Goal: Transaction & Acquisition: Purchase product/service

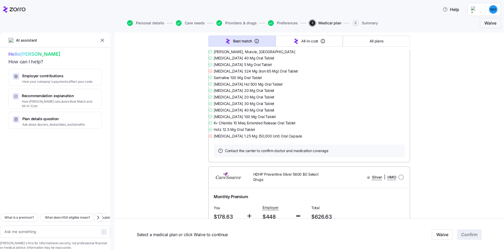
scroll to position [2136, 0]
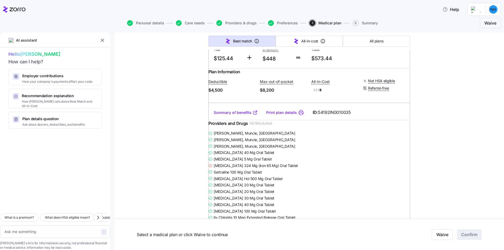
click at [399, 22] on input "radio" at bounding box center [400, 18] width 5 height 5
radio input "true"
click at [399, 22] on input "radio" at bounding box center [400, 18] width 5 height 5
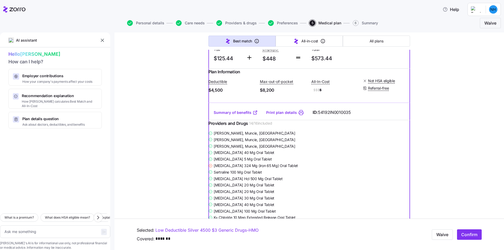
click at [399, 22] on input "radio" at bounding box center [400, 18] width 5 height 5
click at [468, 232] on button "Confirm" at bounding box center [469, 235] width 25 height 10
type textarea "x"
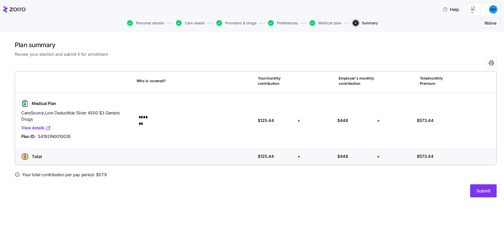
click at [38, 127] on link "View details" at bounding box center [36, 128] width 30 height 7
click at [484, 194] on span "Submit" at bounding box center [483, 191] width 14 height 6
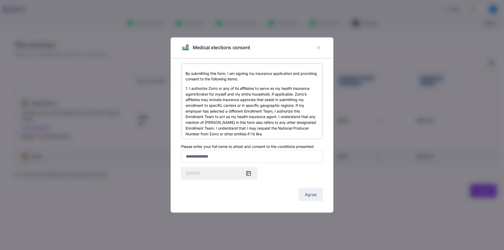
drag, startPoint x: 316, startPoint y: 81, endPoint x: 319, endPoint y: 86, distance: 5.4
click at [319, 86] on div "By submitting this form, I am signing my insurance application and providing co…" at bounding box center [252, 102] width 142 height 76
click at [242, 154] on input "Please enter your full name to attest and consent to the conditions presented" at bounding box center [252, 157] width 142 height 13
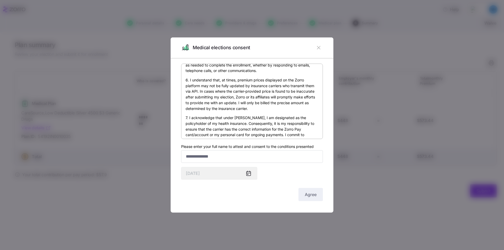
scroll to position [313, 0]
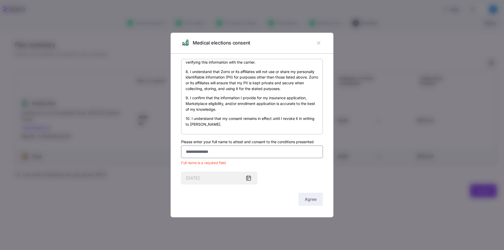
click at [233, 155] on input "Please enter your full name to attest and consent to the conditions presented" at bounding box center [252, 152] width 142 height 13
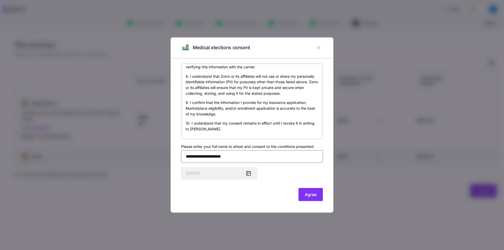
type input "**********"
click at [248, 175] on icon at bounding box center [247, 174] width 1 height 1
click at [248, 175] on icon at bounding box center [248, 173] width 6 height 6
click at [248, 175] on icon at bounding box center [247, 174] width 1 height 1
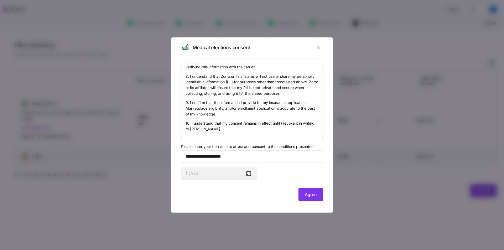
click at [248, 175] on icon at bounding box center [247, 174] width 1 height 1
click at [305, 197] on span "Agree" at bounding box center [311, 195] width 12 height 6
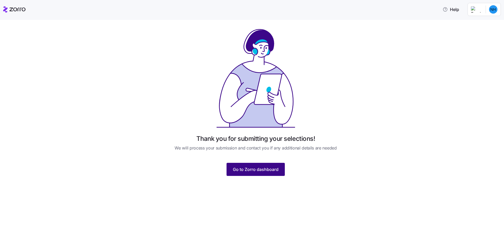
click at [262, 171] on span "Go to Zorro dashboard" at bounding box center [256, 170] width 46 height 6
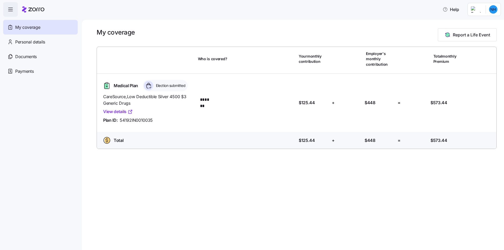
click at [50, 25] on div "My coverage" at bounding box center [40, 27] width 74 height 15
click at [61, 45] on div "Personal details" at bounding box center [40, 42] width 74 height 15
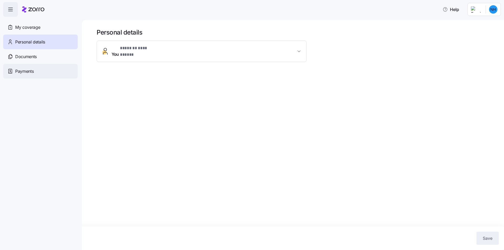
click at [61, 75] on div "Payments" at bounding box center [40, 71] width 74 height 15
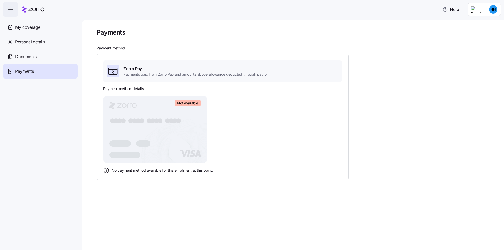
click at [492, 9] on html "Help My coverage Personal details Documents Partners hub Payments Payments Paym…" at bounding box center [252, 123] width 504 height 247
click at [483, 33] on div "Log out" at bounding box center [479, 32] width 20 height 6
